Goal: Information Seeking & Learning: Find specific fact

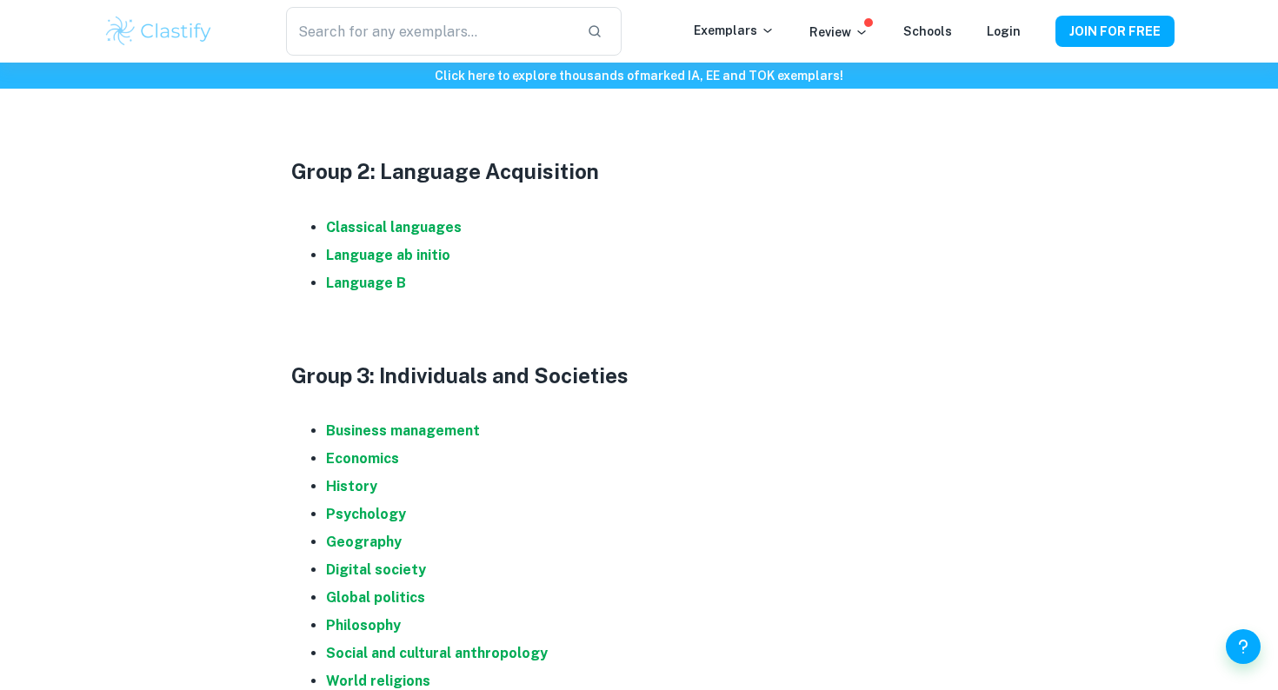
scroll to position [1116, 0]
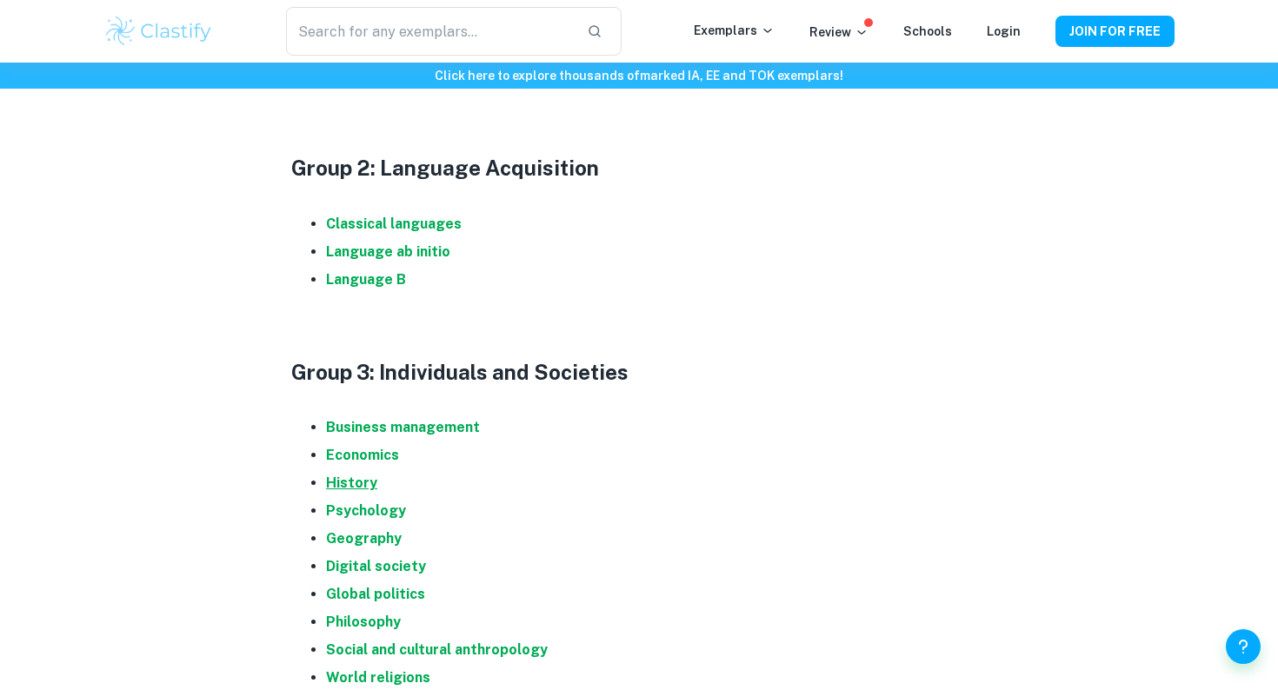
click at [365, 483] on strong "History" at bounding box center [351, 483] width 51 height 17
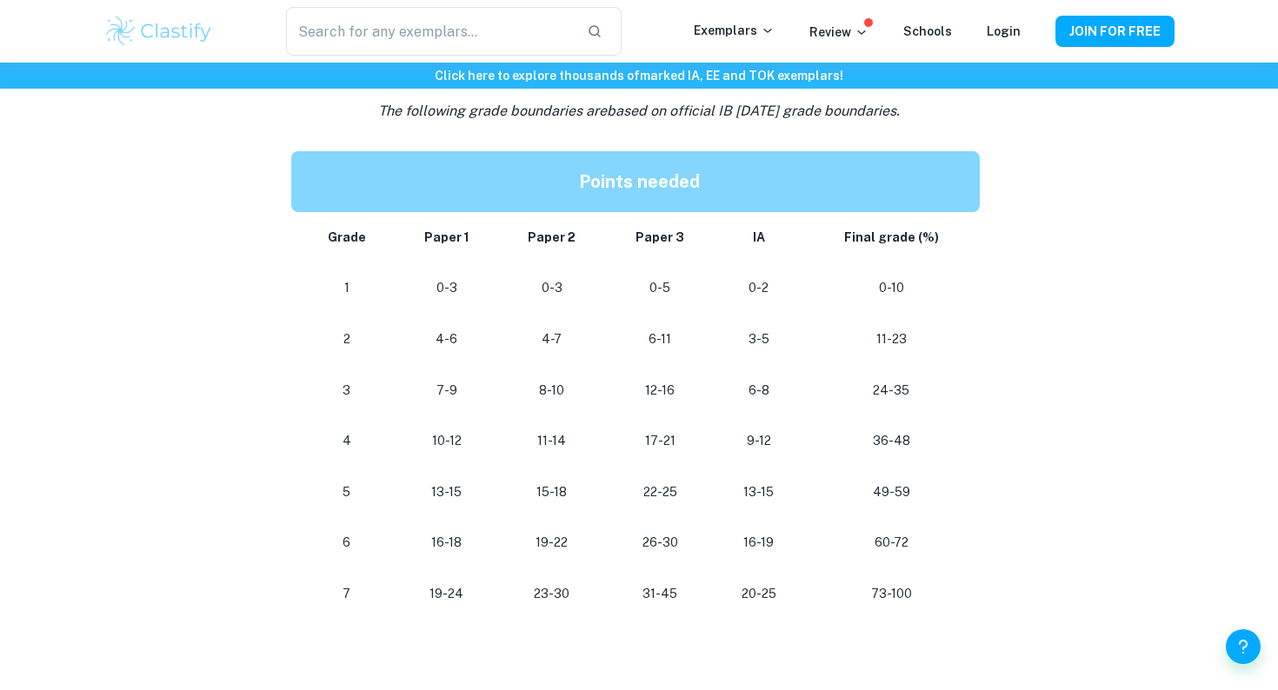
scroll to position [859, 0]
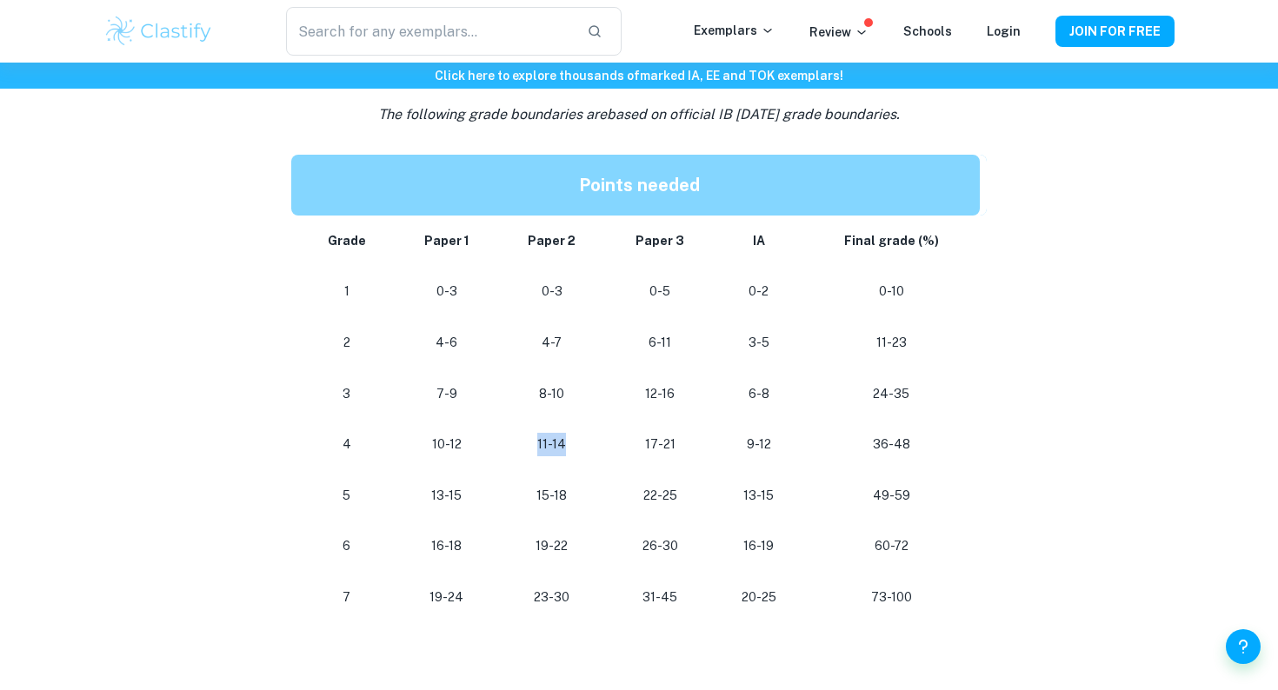
drag, startPoint x: 565, startPoint y: 445, endPoint x: 539, endPoint y: 445, distance: 26.1
click at [539, 445] on p "11-14" at bounding box center [551, 444] width 79 height 23
click at [544, 445] on p "11-14" at bounding box center [551, 444] width 79 height 23
drag, startPoint x: 554, startPoint y: 447, endPoint x: 540, endPoint y: 449, distance: 14.1
click at [540, 449] on p "11-14" at bounding box center [551, 444] width 79 height 23
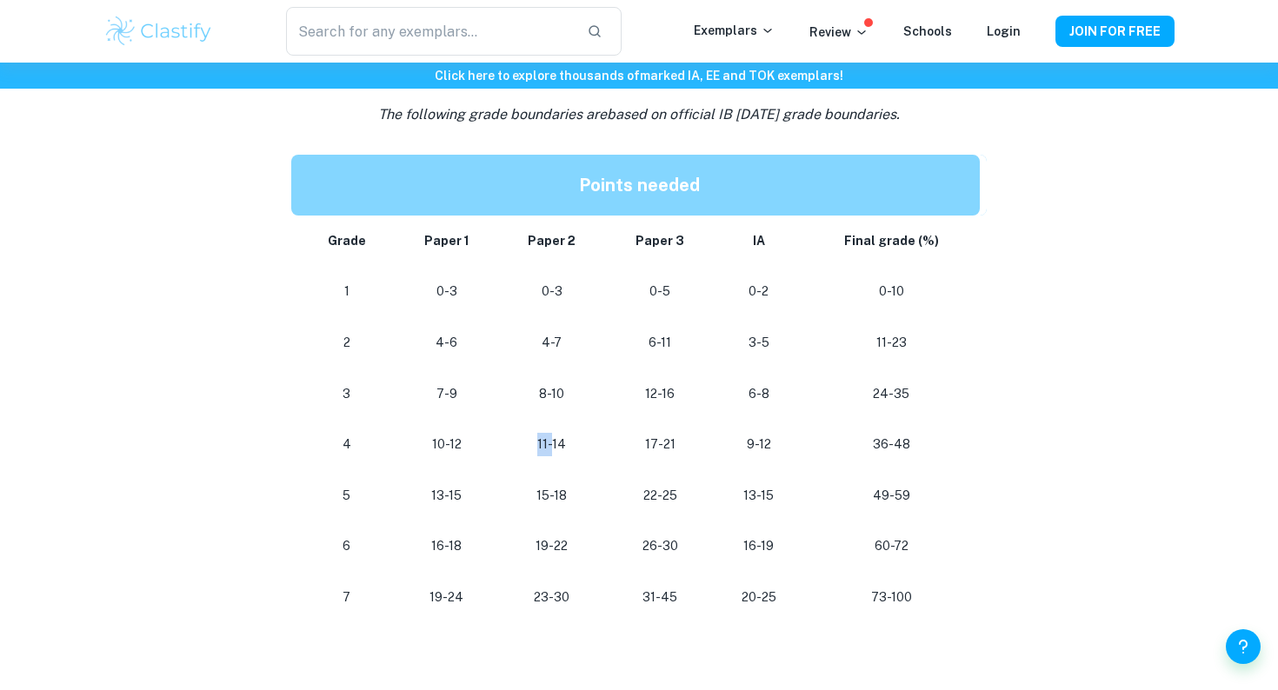
click at [546, 448] on p "11-14" at bounding box center [551, 444] width 79 height 23
drag, startPoint x: 565, startPoint y: 499, endPoint x: 536, endPoint y: 503, distance: 29.0
click at [536, 502] on p "15-18" at bounding box center [551, 495] width 79 height 23
click at [543, 502] on p "15-18" at bounding box center [551, 495] width 79 height 23
